Goal: Transaction & Acquisition: Purchase product/service

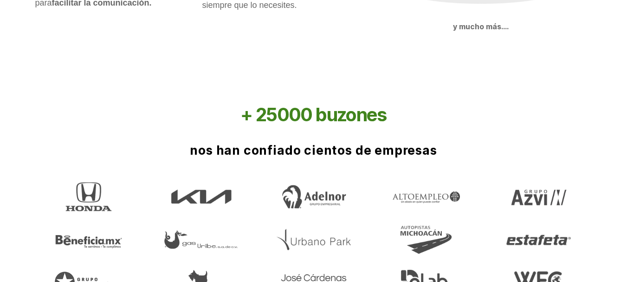
scroll to position [1401, 0]
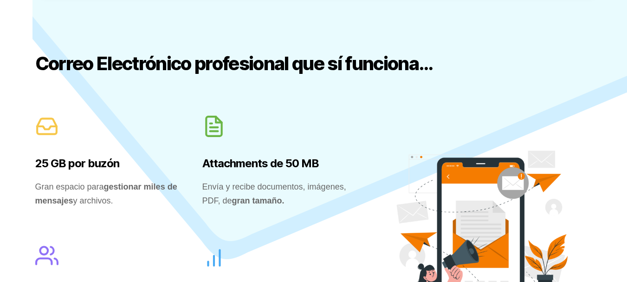
drag, startPoint x: 632, startPoint y: 34, endPoint x: 620, endPoint y: 149, distance: 115.8
click at [620, 152] on html "Saltar al contenido SpaceMail® Correo Electrónico profesional que sí funciona..…" at bounding box center [313, 108] width 627 height 2145
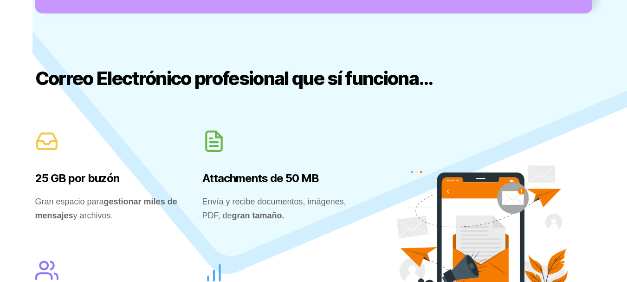
drag, startPoint x: 620, startPoint y: 149, endPoint x: 621, endPoint y: 163, distance: 14.4
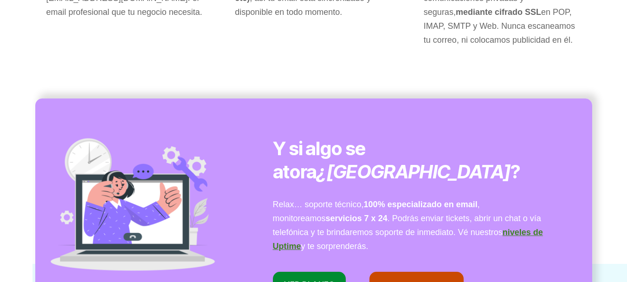
scroll to position [0, 0]
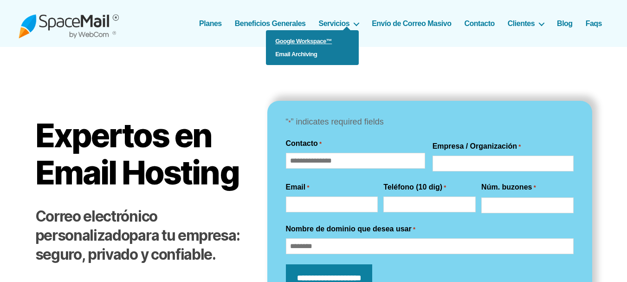
click at [320, 42] on link "Google Workspace™" at bounding box center [312, 41] width 93 height 13
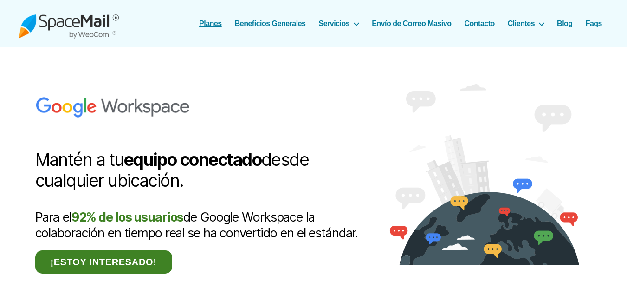
click at [208, 25] on link "Planes" at bounding box center [210, 23] width 23 height 9
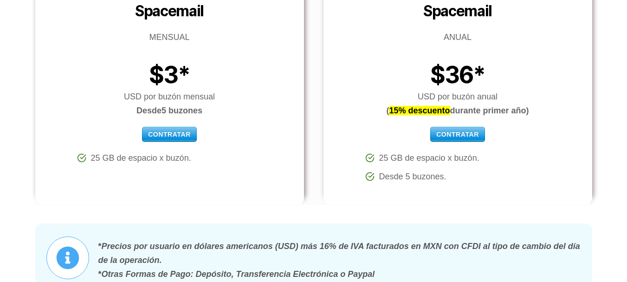
scroll to position [191, 0]
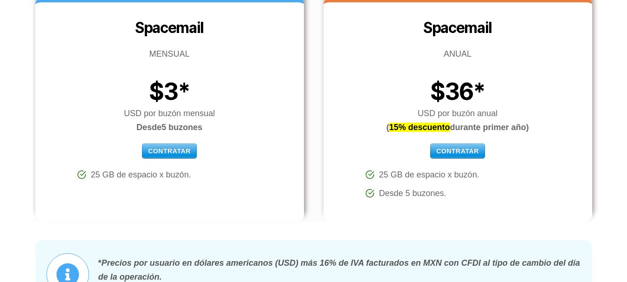
drag, startPoint x: 628, startPoint y: 44, endPoint x: 630, endPoint y: 76, distance: 32.1
click at [471, 175] on span "25 GB de espacio x buzón." at bounding box center [429, 175] width 100 height 14
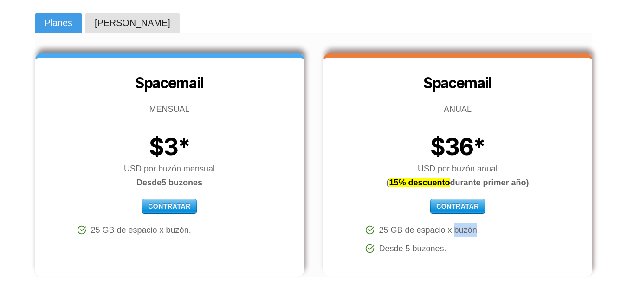
click at [145, 25] on span "Quiero Cotizar" at bounding box center [133, 23] width 76 height 13
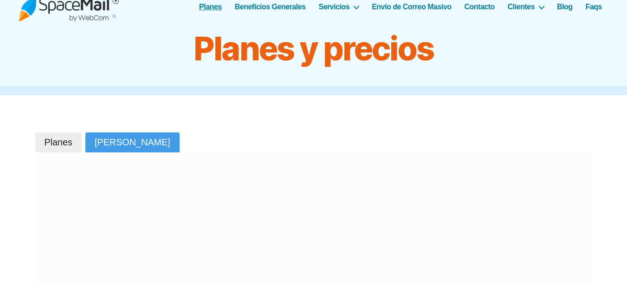
scroll to position [0, 0]
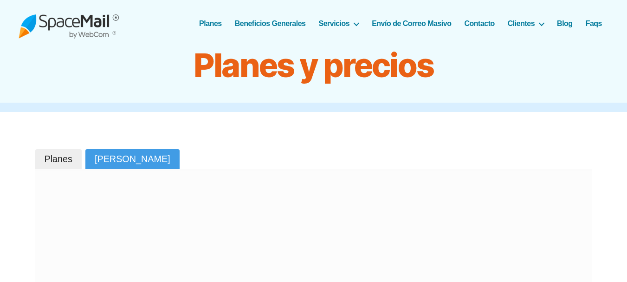
click at [209, 23] on link "Planes" at bounding box center [210, 23] width 23 height 9
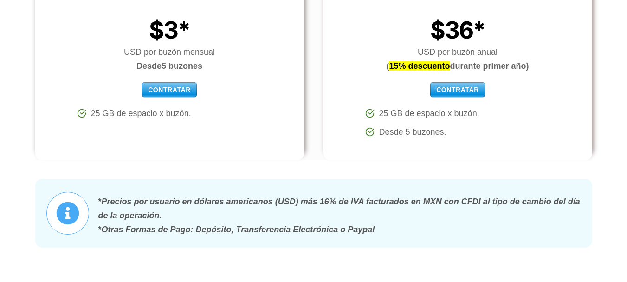
scroll to position [258, 0]
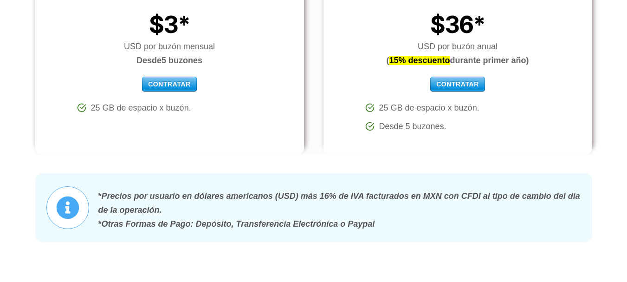
click at [464, 87] on label "Contratar" at bounding box center [458, 84] width 55 height 15
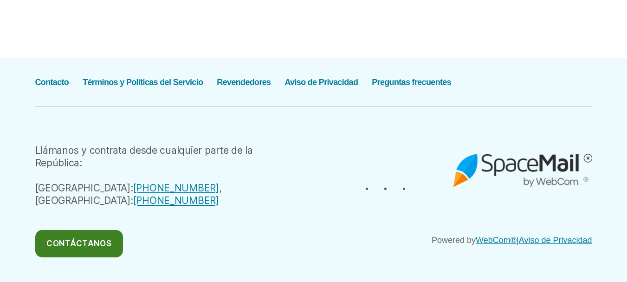
scroll to position [1222, 0]
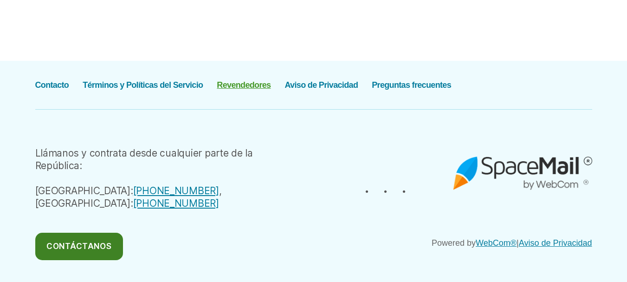
click at [256, 86] on link "Revendedores" at bounding box center [244, 84] width 54 height 9
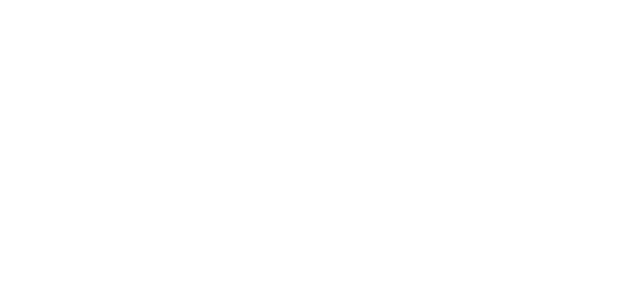
scroll to position [610, 0]
drag, startPoint x: 630, startPoint y: 58, endPoint x: 625, endPoint y: 103, distance: 45.3
drag, startPoint x: 625, startPoint y: 103, endPoint x: 622, endPoint y: 91, distance: 12.1
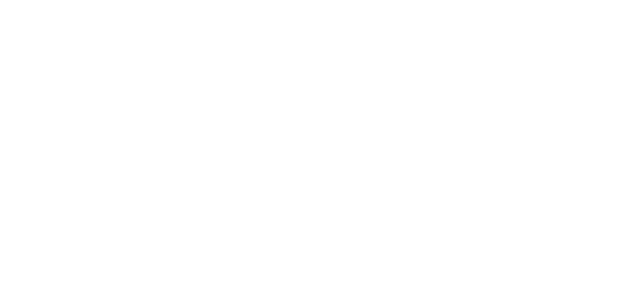
scroll to position [174, 0]
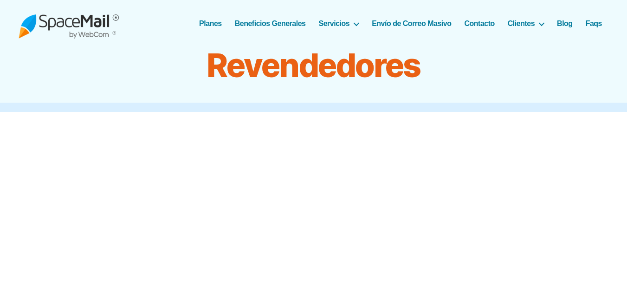
click at [84, 24] on img at bounding box center [69, 23] width 100 height 30
